Goal: Task Accomplishment & Management: Manage account settings

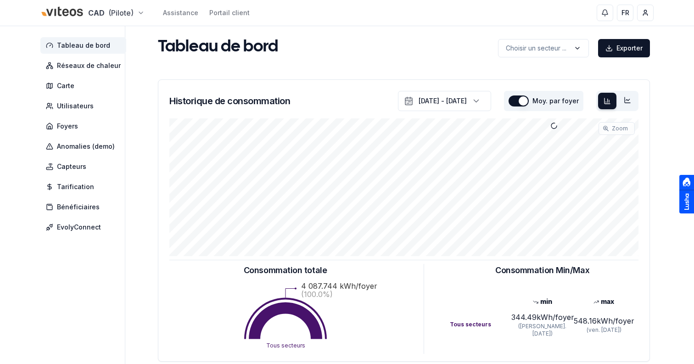
click at [78, 18] on html "CAD (Pilote) Assistance Portail client FR Sami Tableau de bord Réseaux de chale…" at bounding box center [347, 284] width 694 height 569
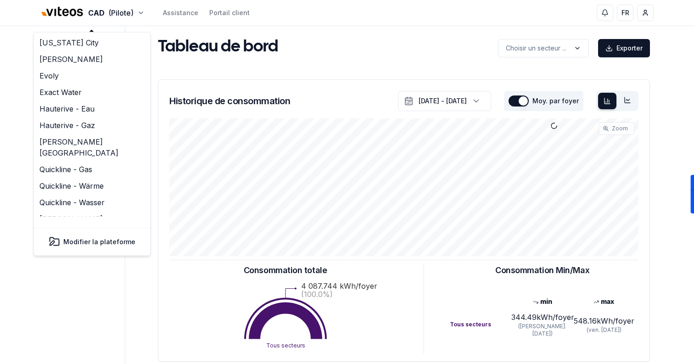
click at [362, 52] on html "CAD (Pilote) Assistance Portail client FR Sami Tableau de bord Réseaux de chale…" at bounding box center [347, 284] width 694 height 569
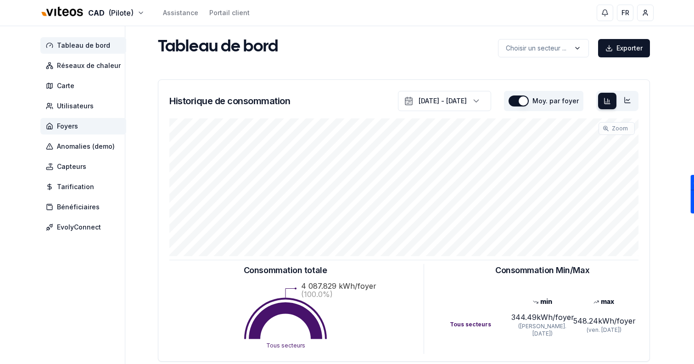
click at [81, 129] on span "Foyers" at bounding box center [83, 126] width 86 height 17
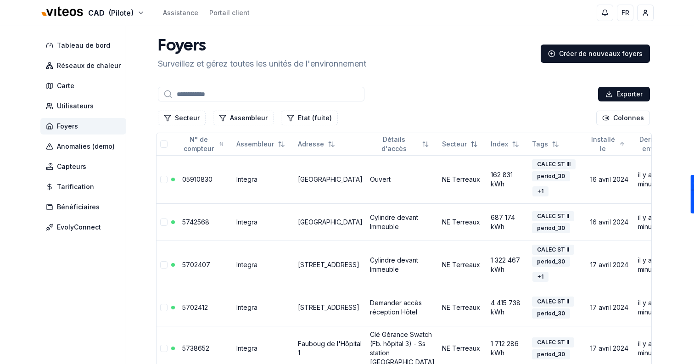
click at [245, 94] on input at bounding box center [261, 94] width 207 height 15
paste input "******"
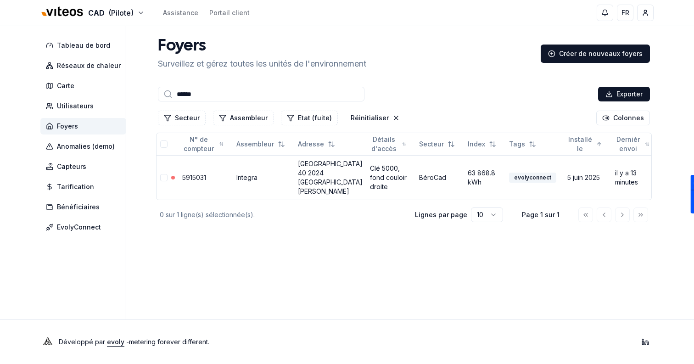
type input "******"
click at [317, 183] on link "[GEOGRAPHIC_DATA] 40 2024 [GEOGRAPHIC_DATA]" at bounding box center [330, 177] width 65 height 35
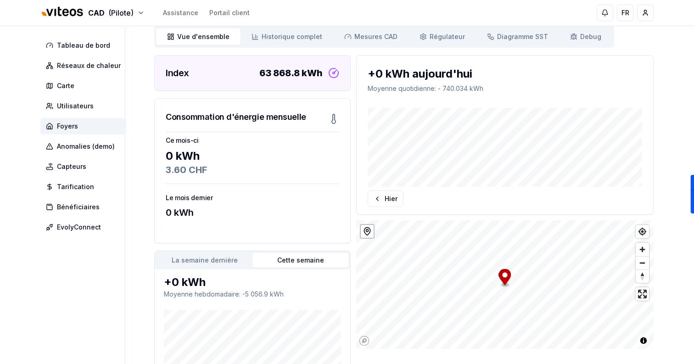
scroll to position [91, 0]
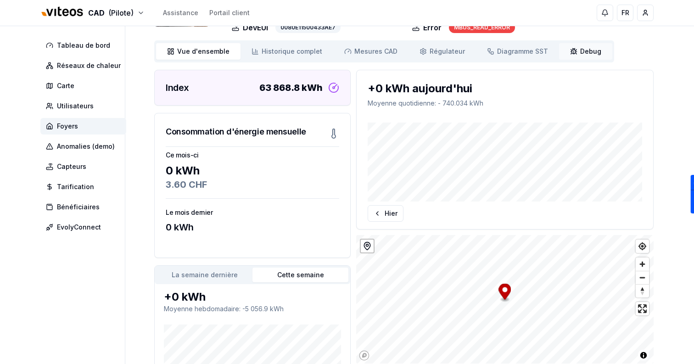
click at [573, 46] on link "Debug Debug" at bounding box center [585, 51] width 53 height 17
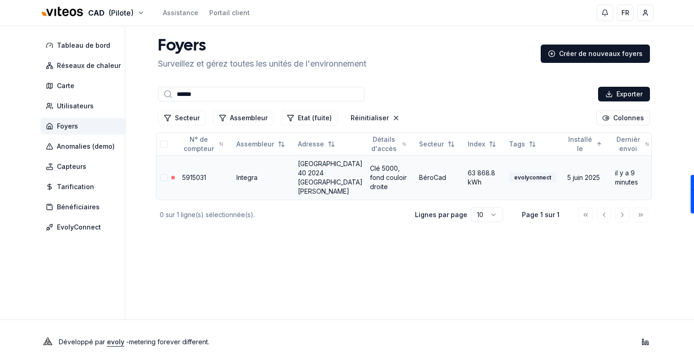
click at [322, 172] on link "[GEOGRAPHIC_DATA] 40 2024 [GEOGRAPHIC_DATA]" at bounding box center [330, 177] width 65 height 35
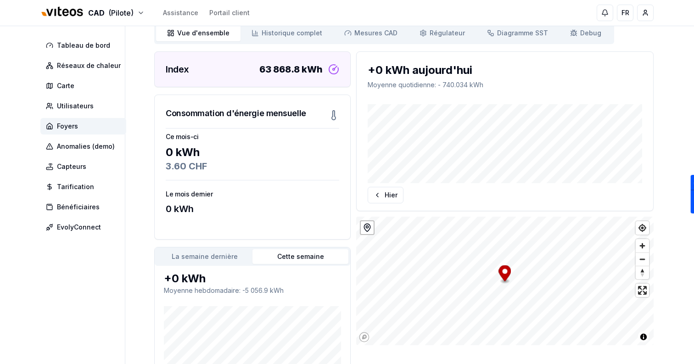
scroll to position [109, 0]
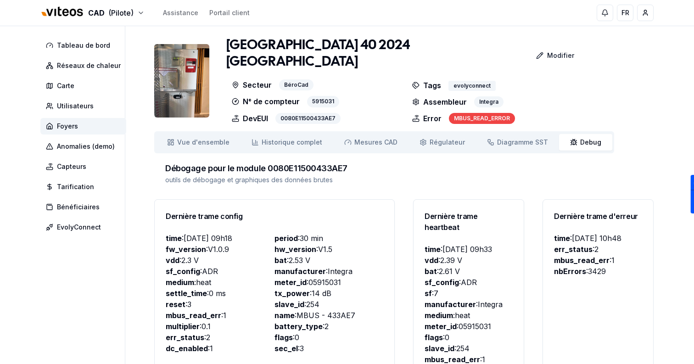
click at [175, 64] on img at bounding box center [181, 80] width 55 height 73
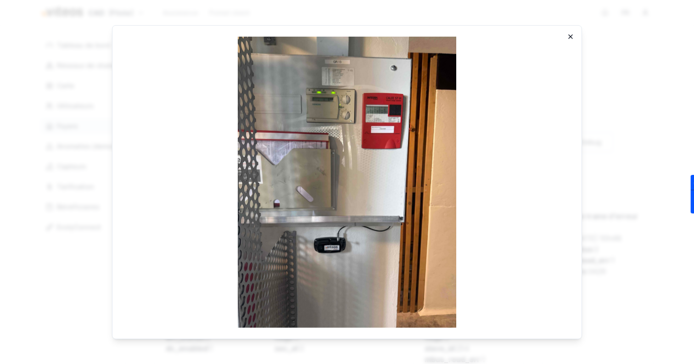
click at [570, 34] on icon "button" at bounding box center [570, 36] width 7 height 7
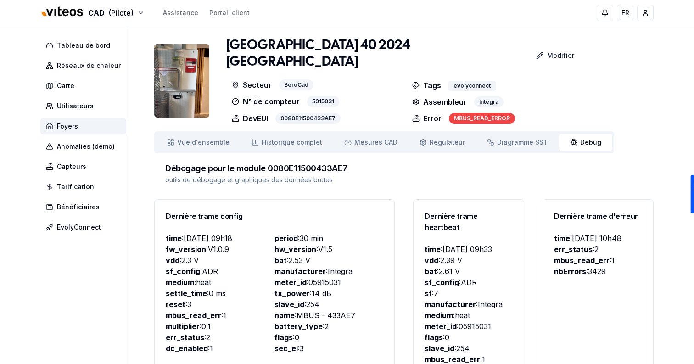
drag, startPoint x: 570, startPoint y: 34, endPoint x: 562, endPoint y: 25, distance: 12.1
click at [567, 54] on p "Modifier" at bounding box center [560, 55] width 27 height 9
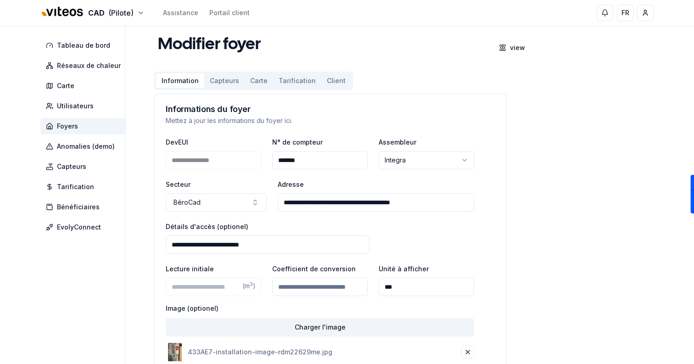
scroll to position [2, 0]
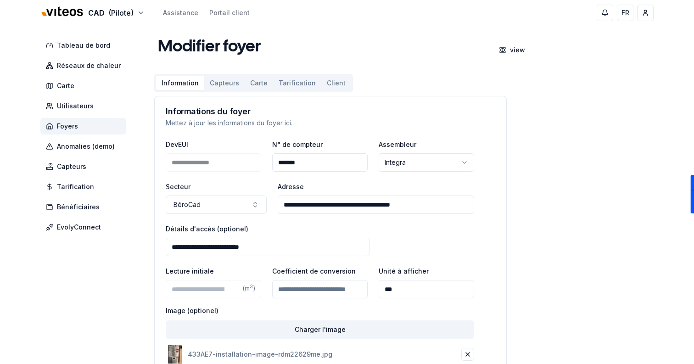
click at [232, 76] on button "Capteurs" at bounding box center [224, 83] width 40 height 15
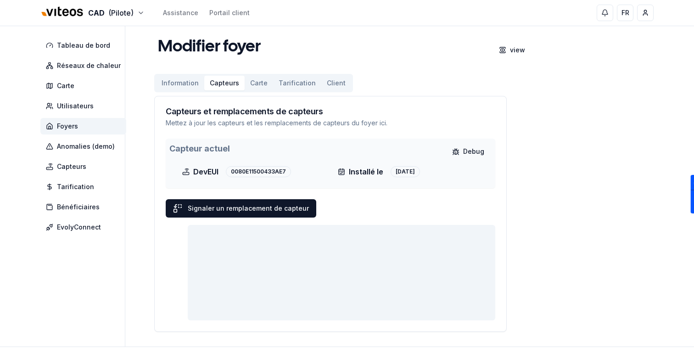
scroll to position [0, 0]
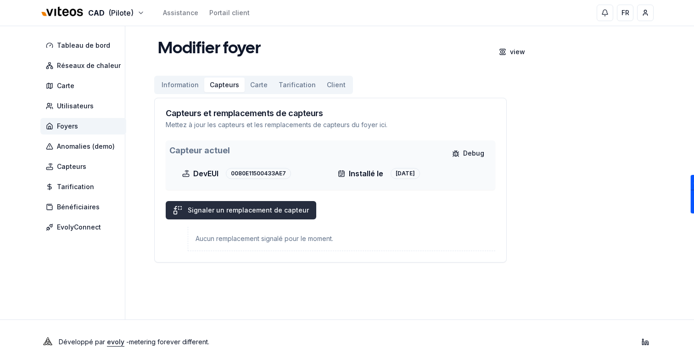
click at [265, 210] on button "Signaler un remplacement de capteur" at bounding box center [241, 210] width 151 height 18
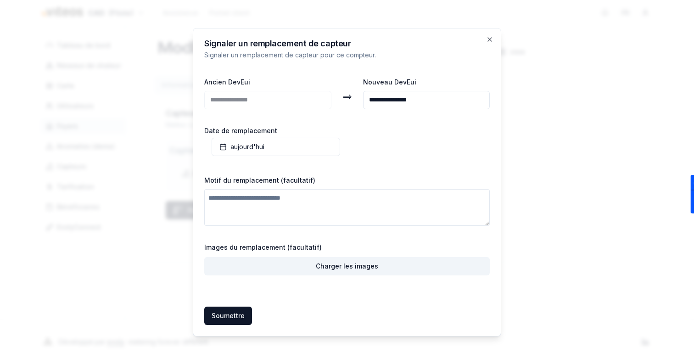
type input "**********"
click at [310, 194] on textarea "Motif du remplacement (facultatif)" at bounding box center [347, 207] width 286 height 37
type textarea "**********"
click at [232, 314] on button "Soumettre Soumettre" at bounding box center [228, 316] width 48 height 18
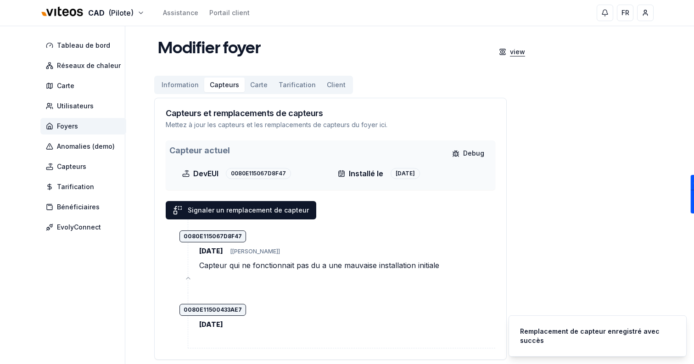
click at [512, 53] on div "view" at bounding box center [517, 51] width 15 height 9
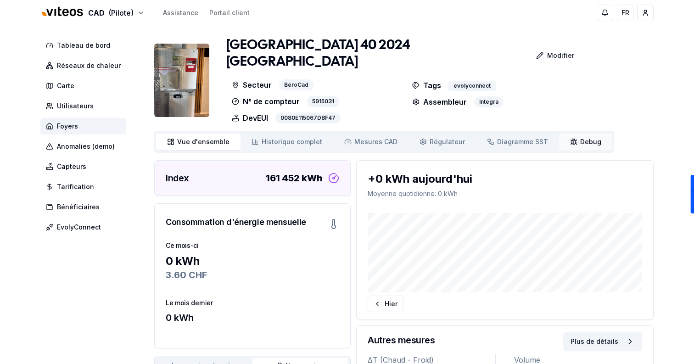
click at [575, 149] on link "Debug Debug" at bounding box center [585, 142] width 53 height 17
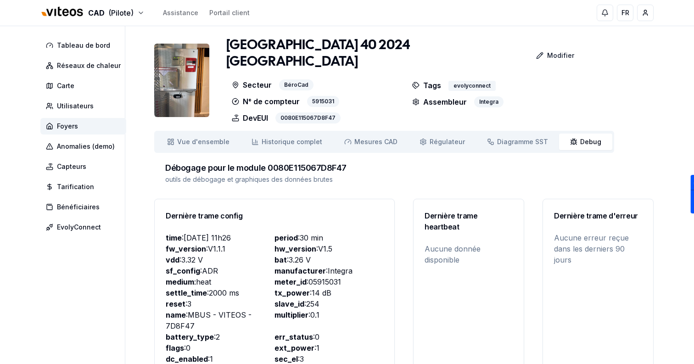
click at [191, 150] on div "Vue d'ensemble ensemble Historique complet Historique Mesures CAD Mes. CAD Régu…" at bounding box center [384, 142] width 460 height 22
click at [95, 129] on span "Foyers" at bounding box center [83, 126] width 86 height 17
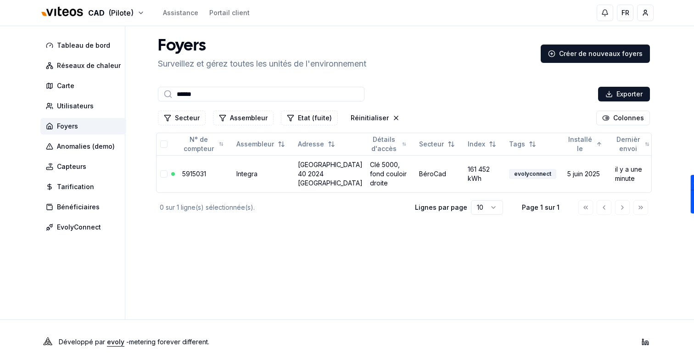
click at [306, 95] on input "******" at bounding box center [261, 94] width 207 height 15
